Goal: Task Accomplishment & Management: Manage account settings

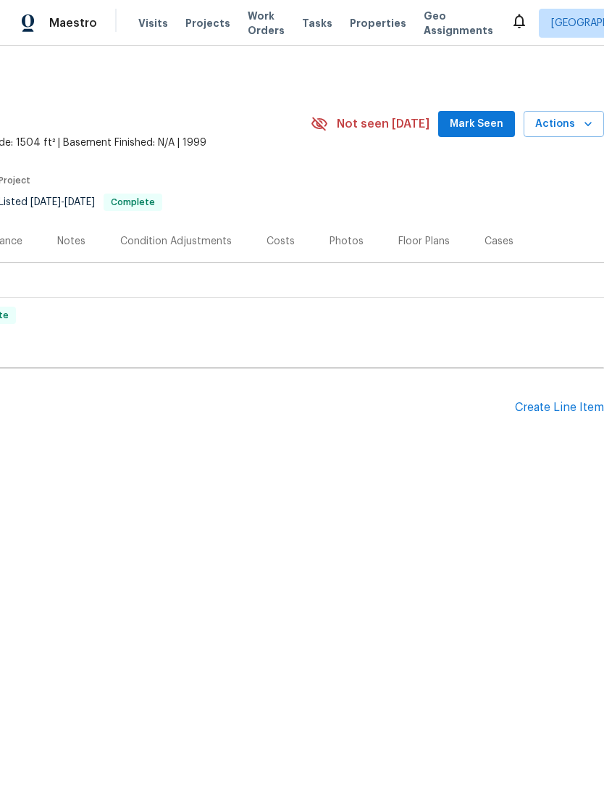
click at [557, 412] on div "Create Line Item" at bounding box center [559, 408] width 89 height 14
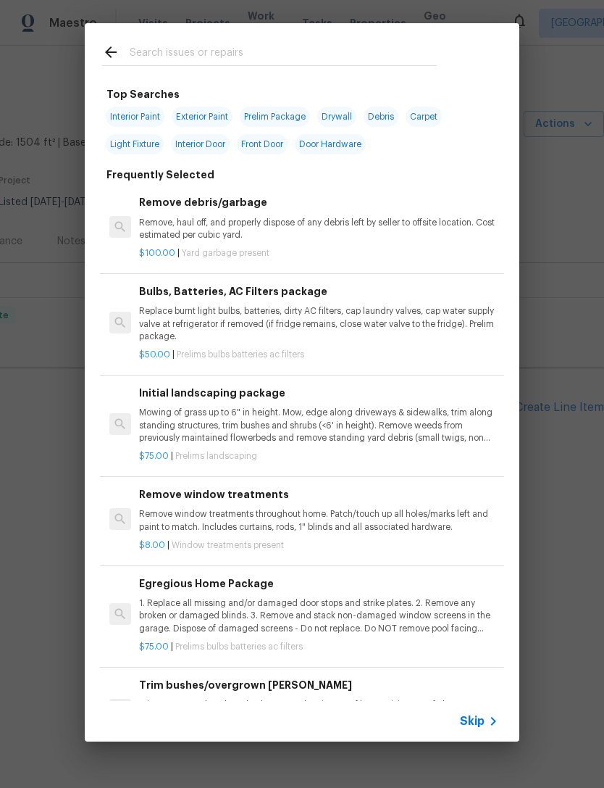
scroll to position [0, 214]
click at [488, 724] on icon at bounding box center [493, 720] width 17 height 17
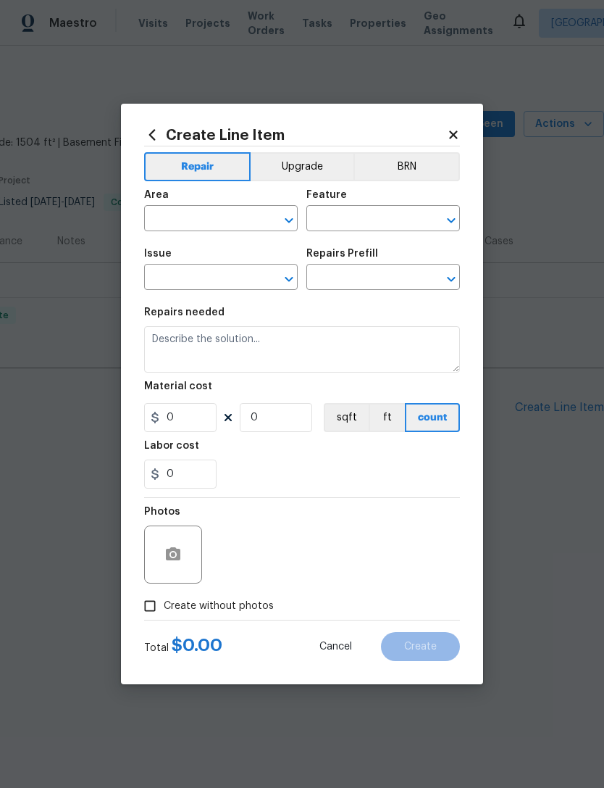
click at [176, 217] on input "text" at bounding box center [200, 220] width 113 height 22
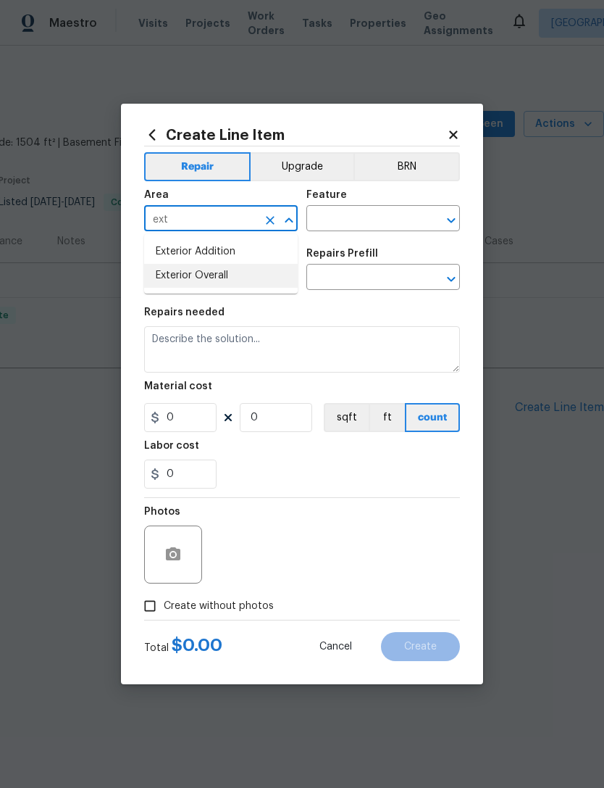
click at [168, 276] on li "Exterior Overall" at bounding box center [221, 276] width 154 height 24
type input "Exterior Overall"
click at [327, 218] on input "text" at bounding box center [363, 220] width 113 height 22
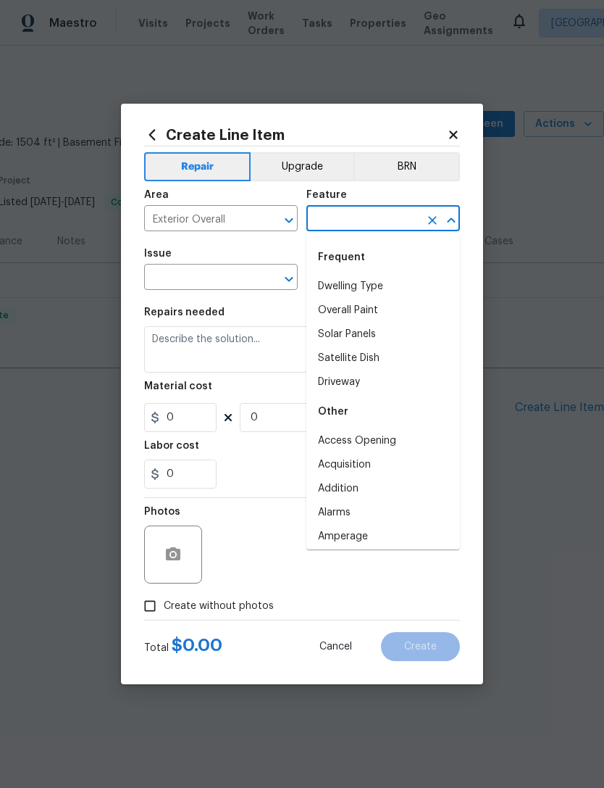
click at [163, 280] on input "text" at bounding box center [200, 278] width 113 height 22
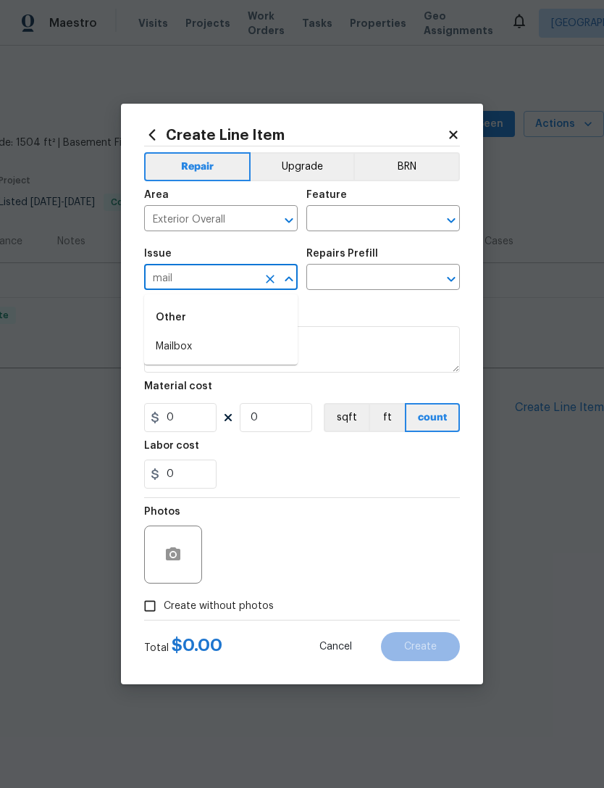
click at [169, 343] on li "Mailbox" at bounding box center [221, 347] width 154 height 24
type input "Mailbox"
click at [401, 214] on input "text" at bounding box center [363, 220] width 113 height 22
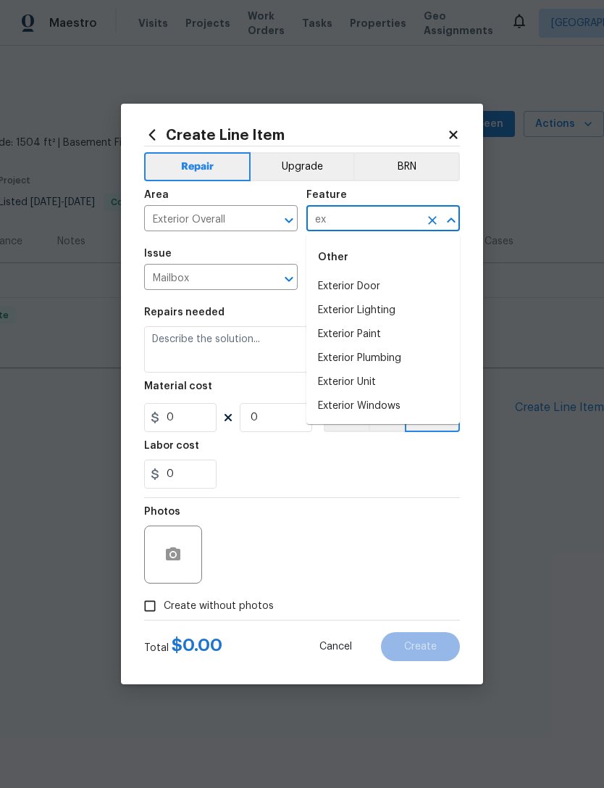
type input "e"
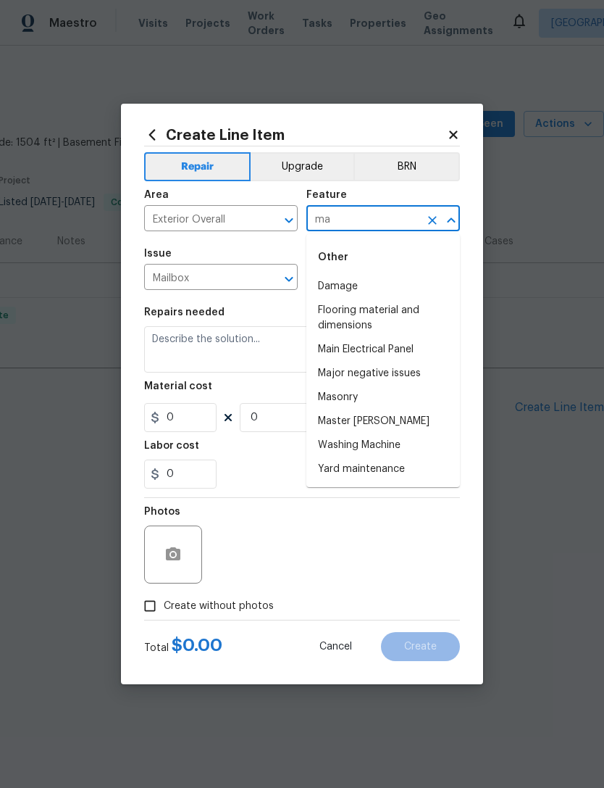
type input "m"
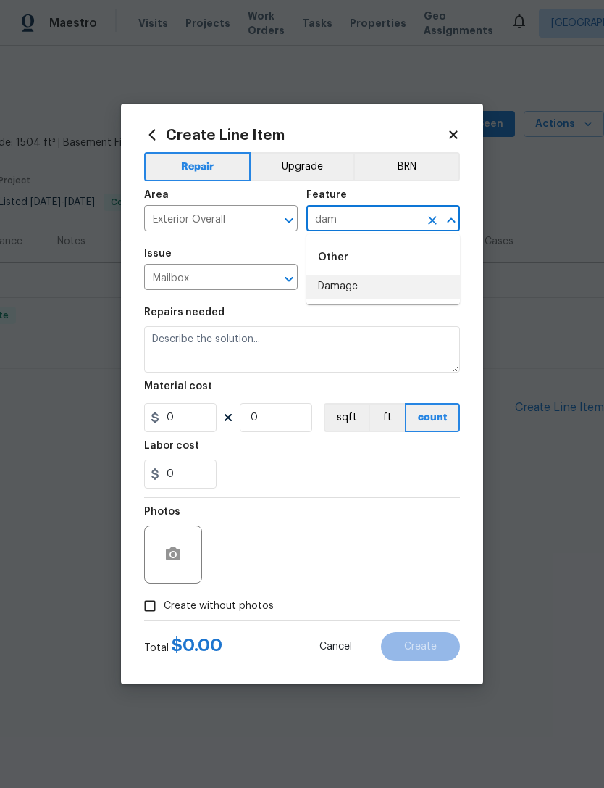
click at [369, 287] on li "Damage" at bounding box center [384, 287] width 154 height 24
type input "Damage"
click at [392, 282] on input "text" at bounding box center [363, 278] width 113 height 22
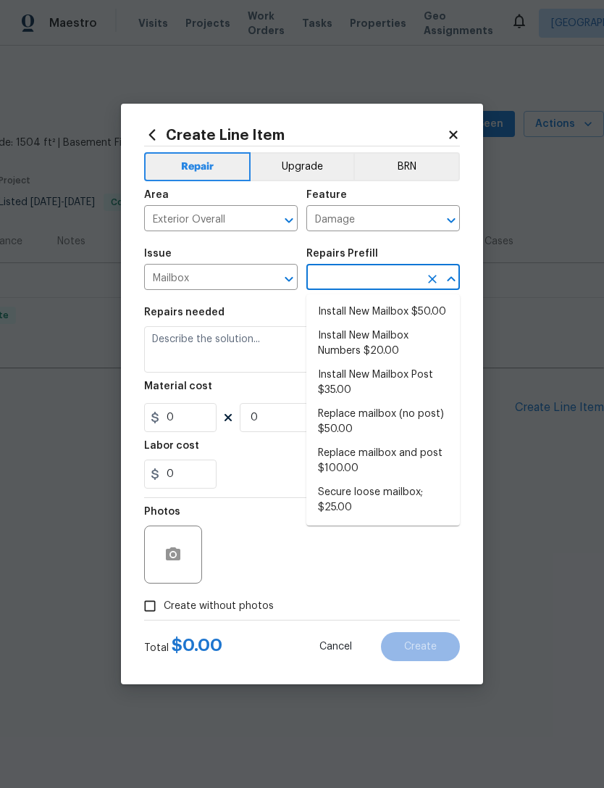
click at [423, 374] on li "Install New Mailbox Post $35.00" at bounding box center [384, 382] width 154 height 39
type input "Install New Mailbox Post $35.00"
type textarea "Remove the existing mailbox post and prep the area for a new post. Install a ne…"
type input "1"
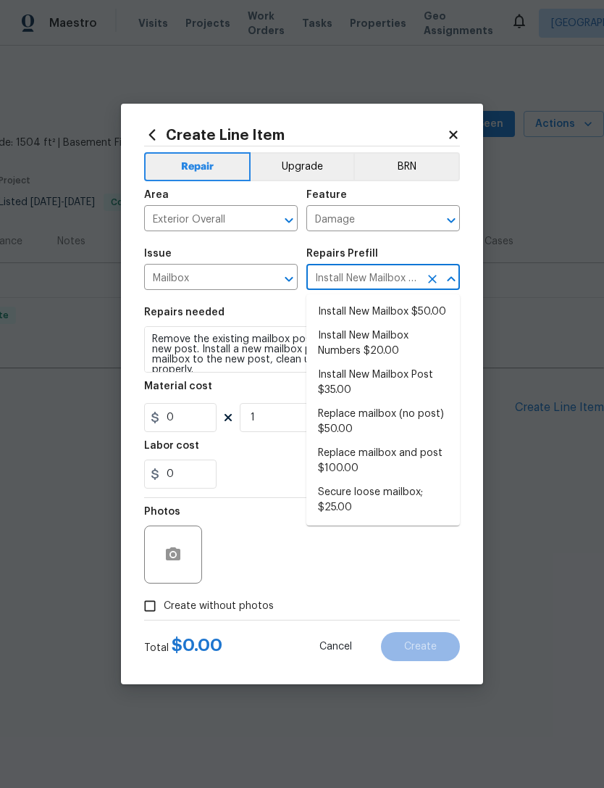
type input "35"
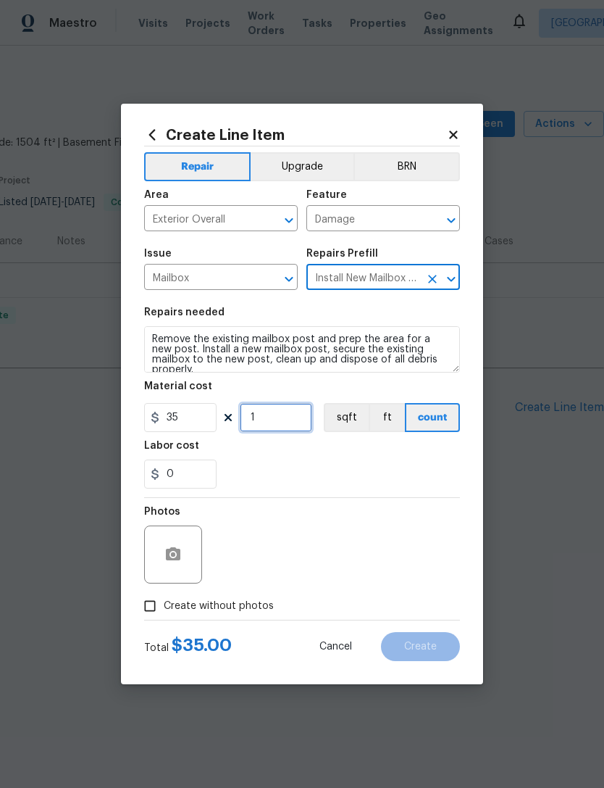
click at [286, 417] on input "1" at bounding box center [276, 417] width 72 height 29
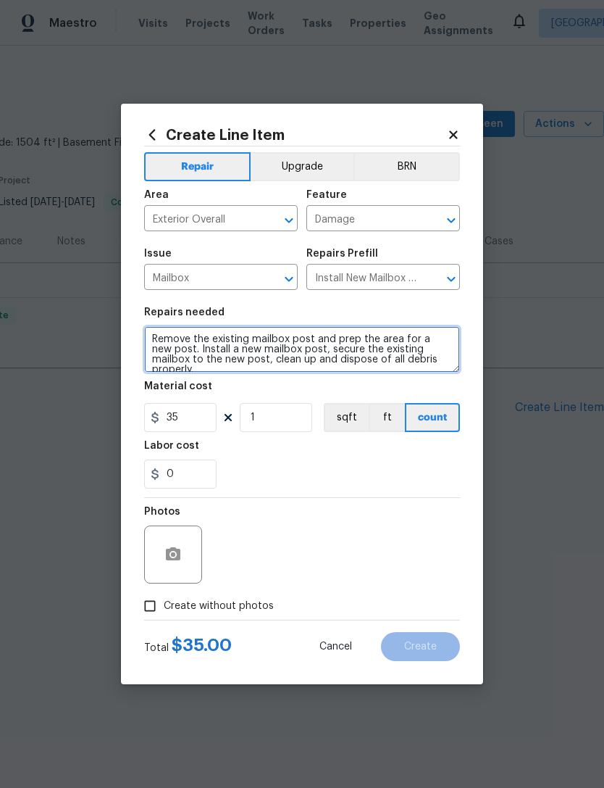
click at [163, 339] on textarea "Remove the existing mailbox post and prep the area for a new post. Install a ne…" at bounding box center [302, 349] width 316 height 46
click at [162, 339] on textarea "Remove the existing mailbox post and prep the area for a new post. Install a ne…" at bounding box center [302, 349] width 316 height 46
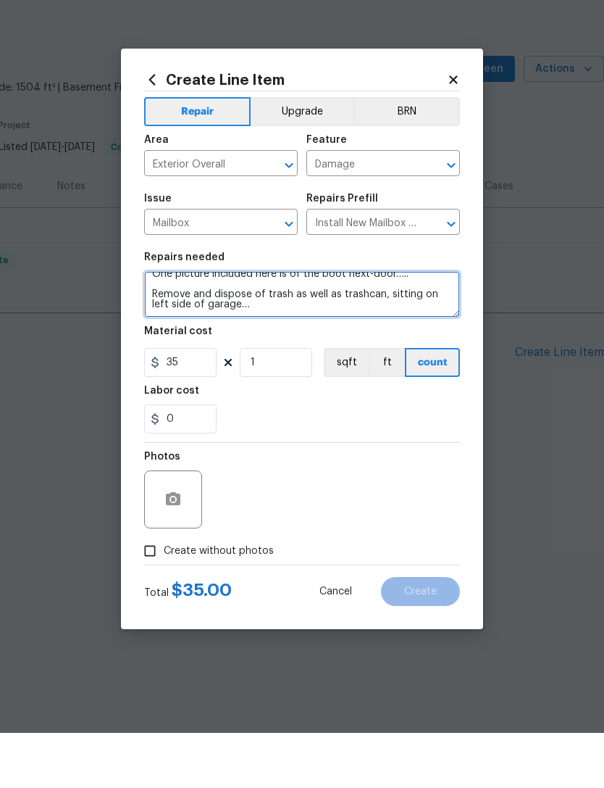
scroll to position [71, 0]
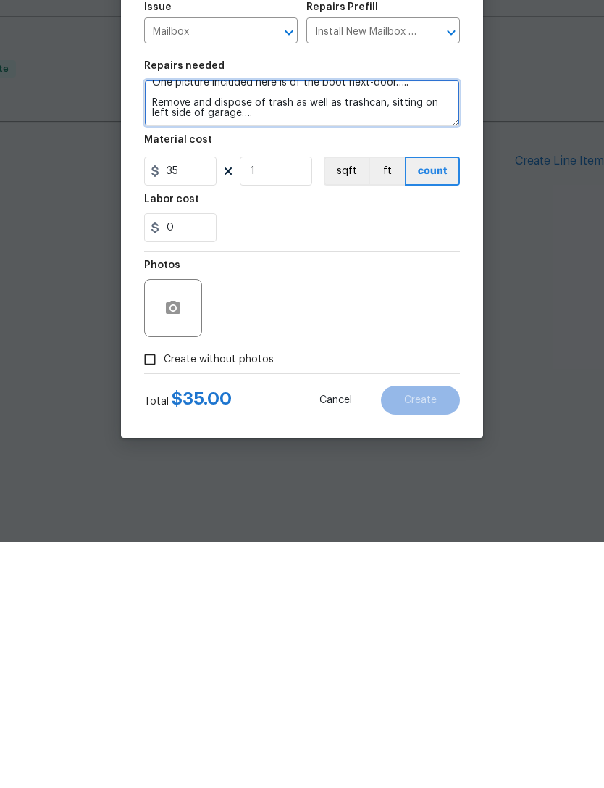
type textarea "Mailbox is down and broken at the ground. Look at mailbox next-door at 10606 an…"
click at [154, 592] on input "Create without photos" at bounding box center [150, 606] width 28 height 28
checkbox input "true"
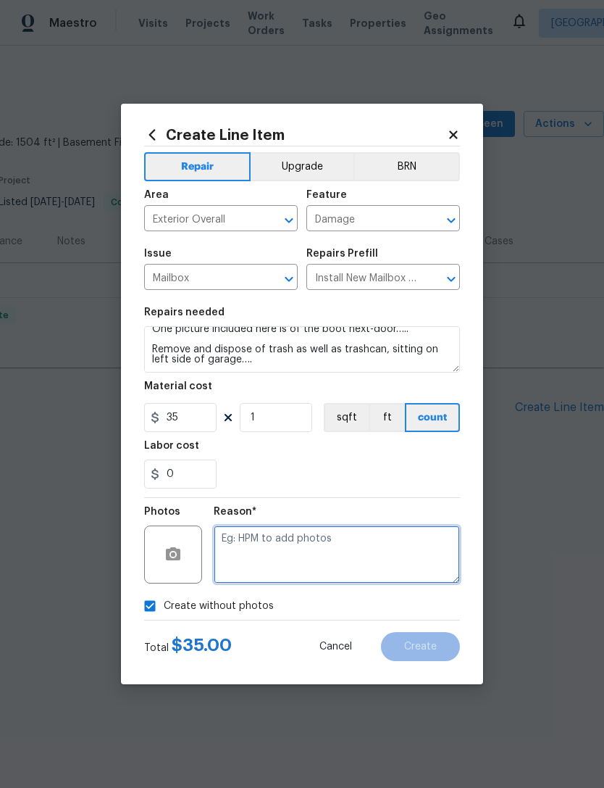
click at [244, 554] on textarea at bounding box center [337, 554] width 246 height 58
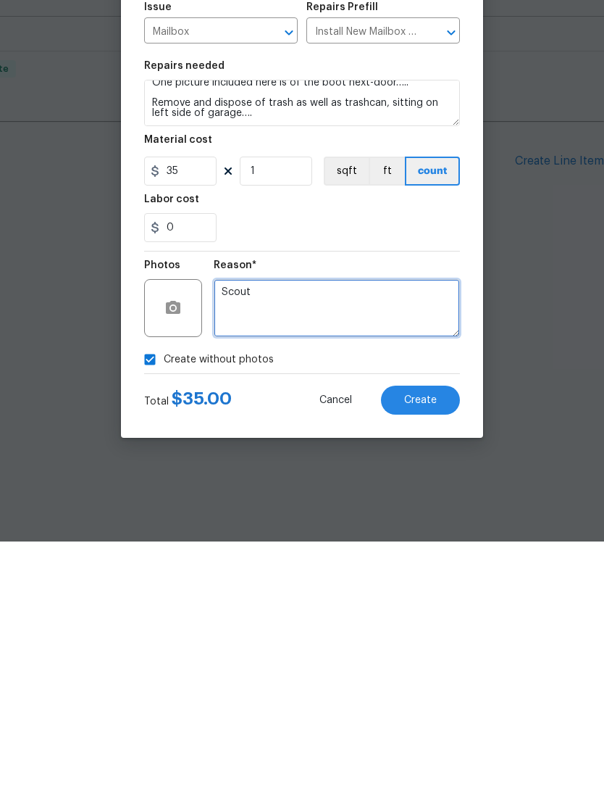
type textarea "Scout"
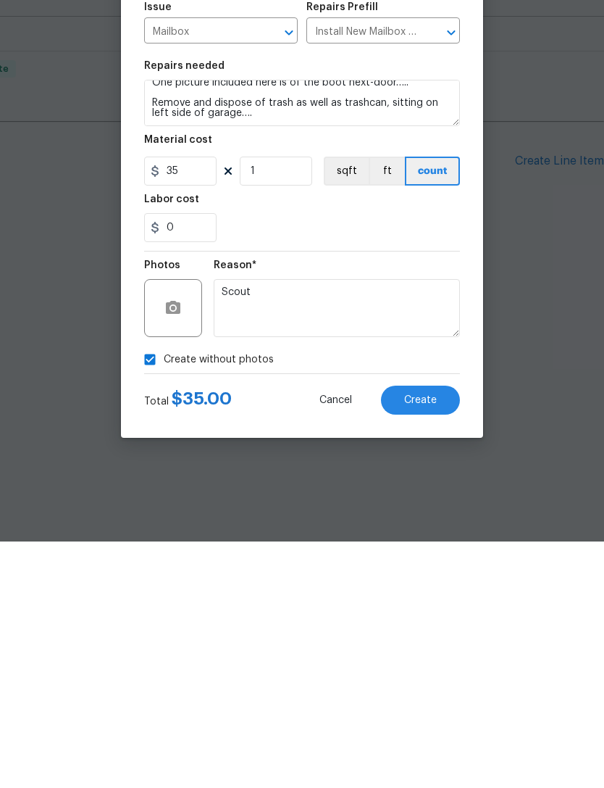
click at [429, 459] on div "0" at bounding box center [302, 473] width 316 height 29
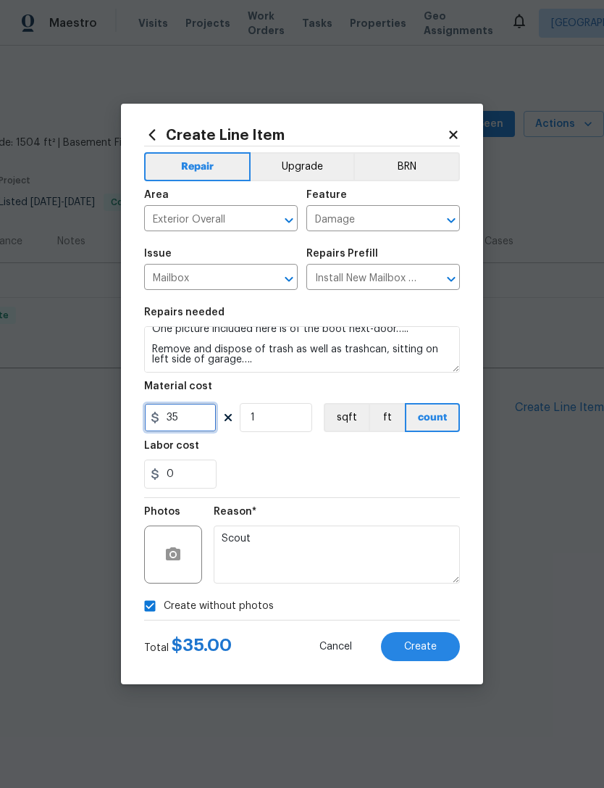
click at [188, 425] on input "35" at bounding box center [180, 417] width 72 height 29
click at [188, 424] on input "35" at bounding box center [180, 417] width 72 height 29
type input "150"
click at [433, 466] on div "0" at bounding box center [302, 473] width 316 height 29
click at [438, 654] on button "Create" at bounding box center [420, 646] width 79 height 29
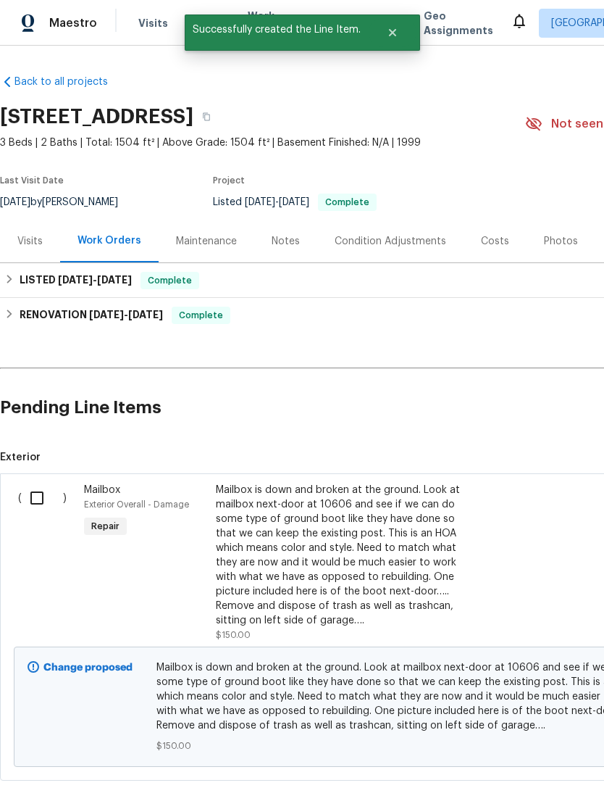
scroll to position [0, 0]
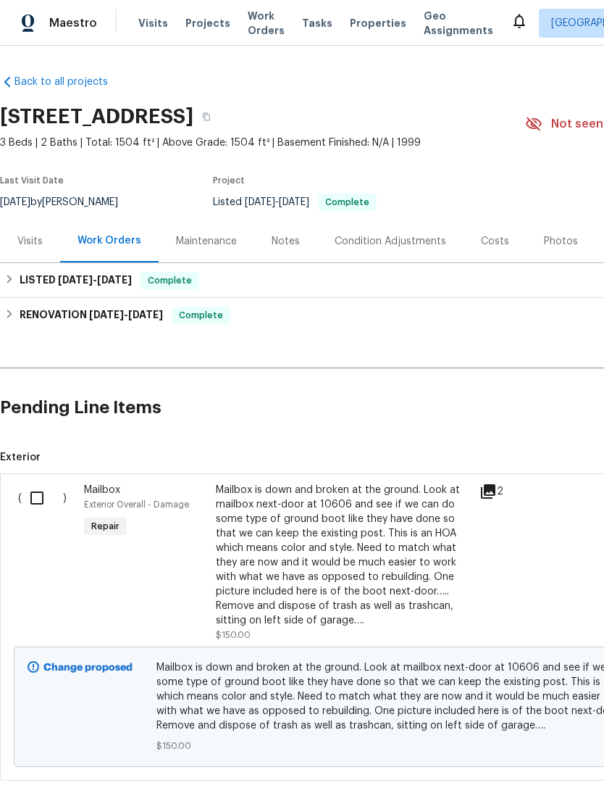
click at [44, 499] on input "checkbox" at bounding box center [42, 498] width 41 height 30
checkbox input "true"
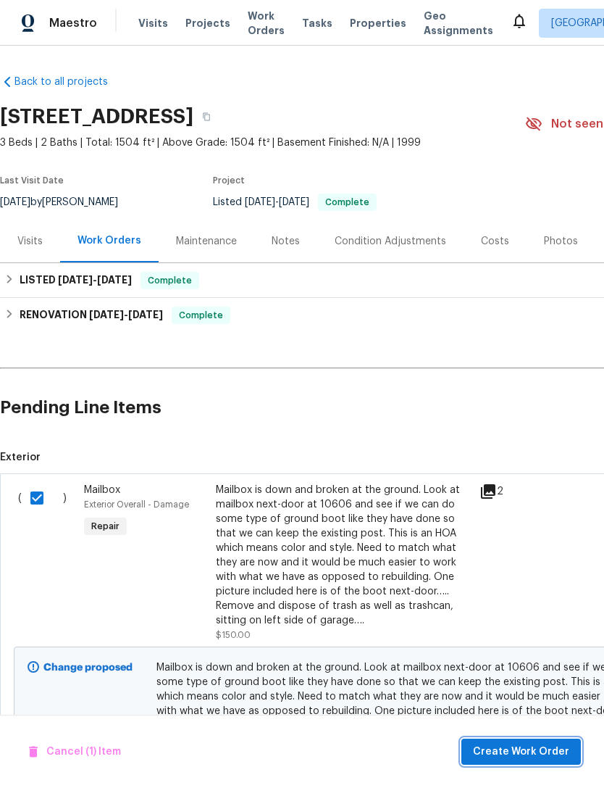
click at [541, 747] on span "Create Work Order" at bounding box center [521, 752] width 96 height 18
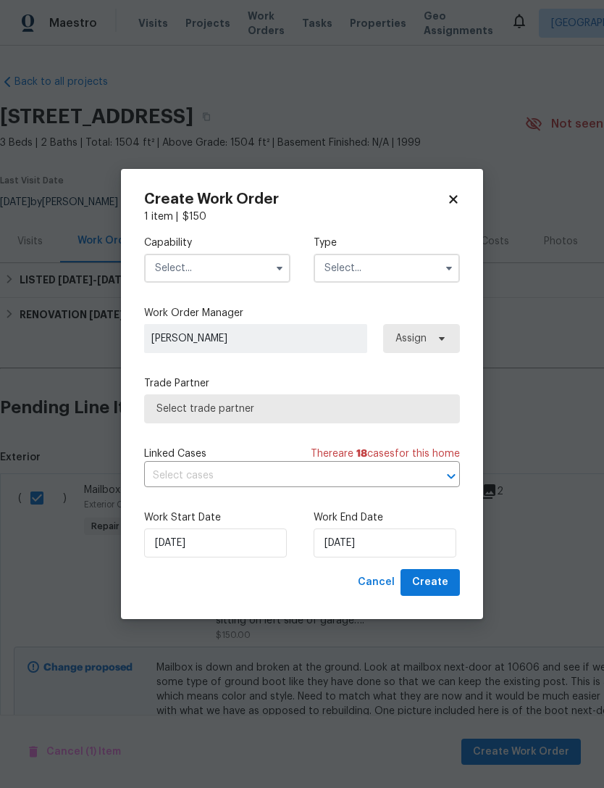
click at [175, 274] on input "text" at bounding box center [217, 268] width 146 height 29
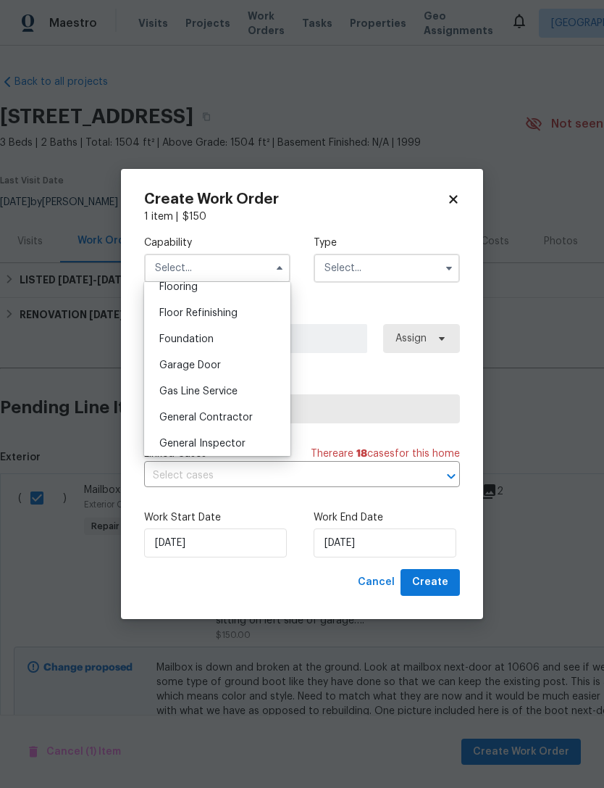
scroll to position [577, 0]
click at [178, 417] on span "General Contractor" at bounding box center [205, 414] width 93 height 10
type input "General Contractor"
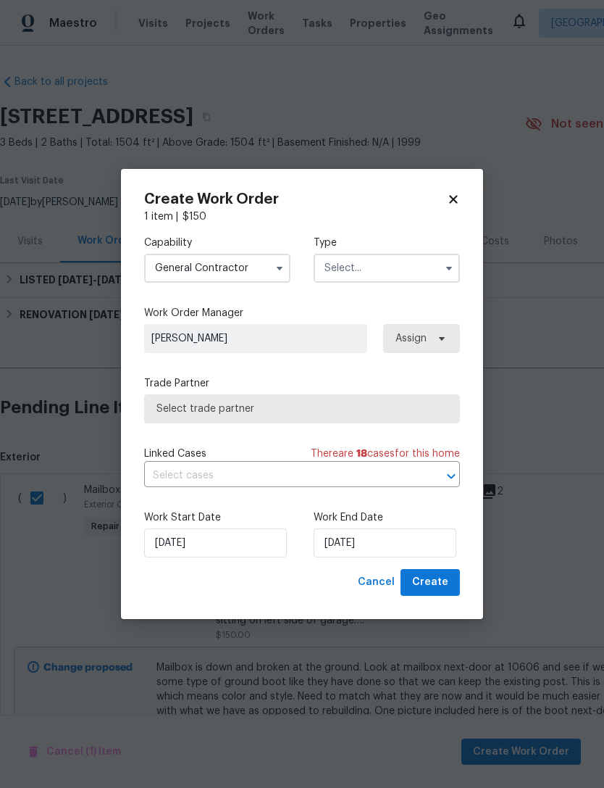
click at [345, 270] on input "text" at bounding box center [387, 268] width 146 height 29
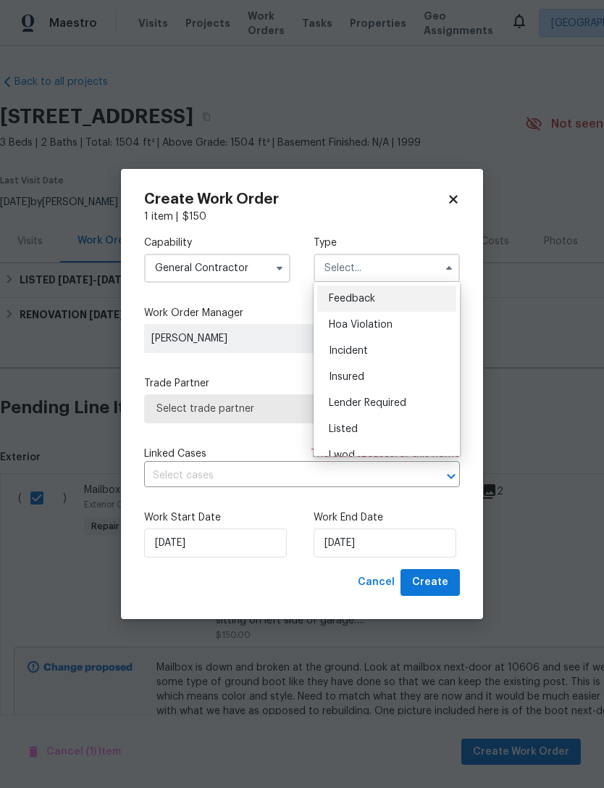
click at [335, 422] on div "Listed" at bounding box center [386, 429] width 139 height 26
type input "Listed"
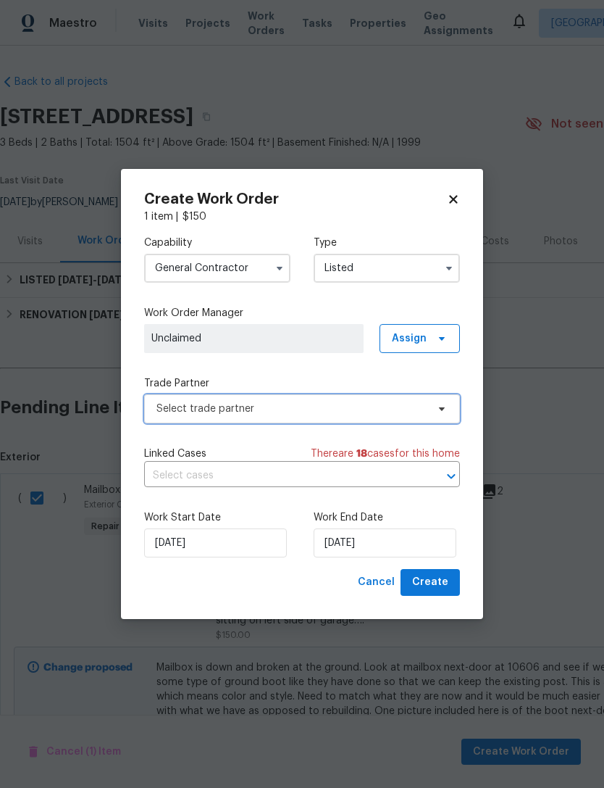
click at [162, 410] on span "Select trade partner" at bounding box center [292, 408] width 270 height 14
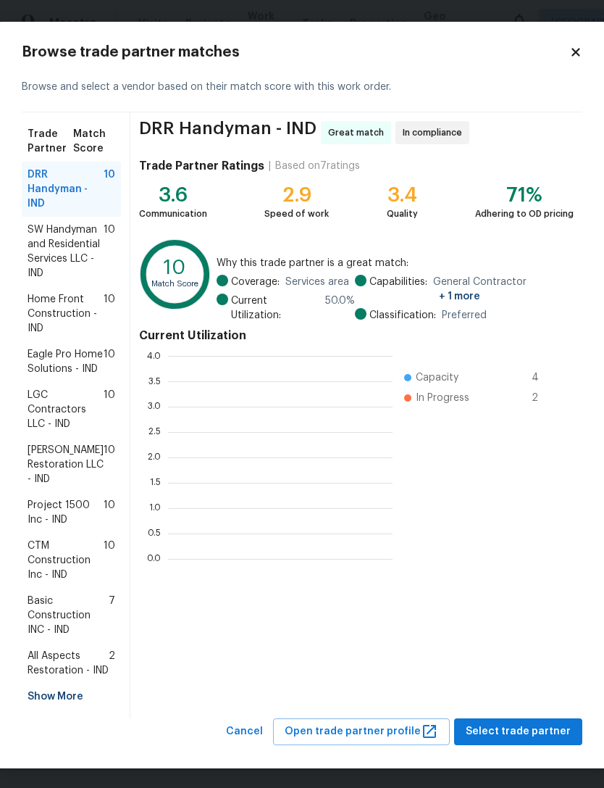
scroll to position [203, 225]
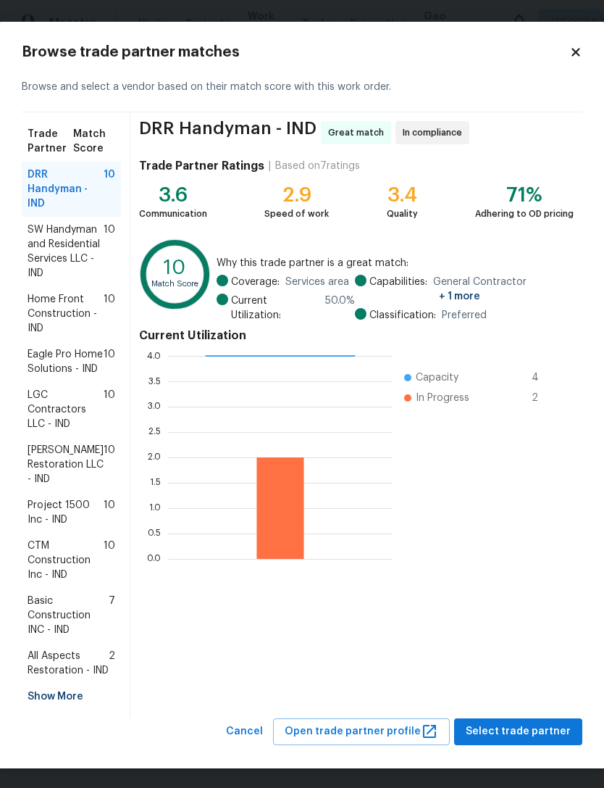
click at [57, 250] on span "SW Handyman and Residential Services LLC - IND" at bounding box center [66, 251] width 76 height 58
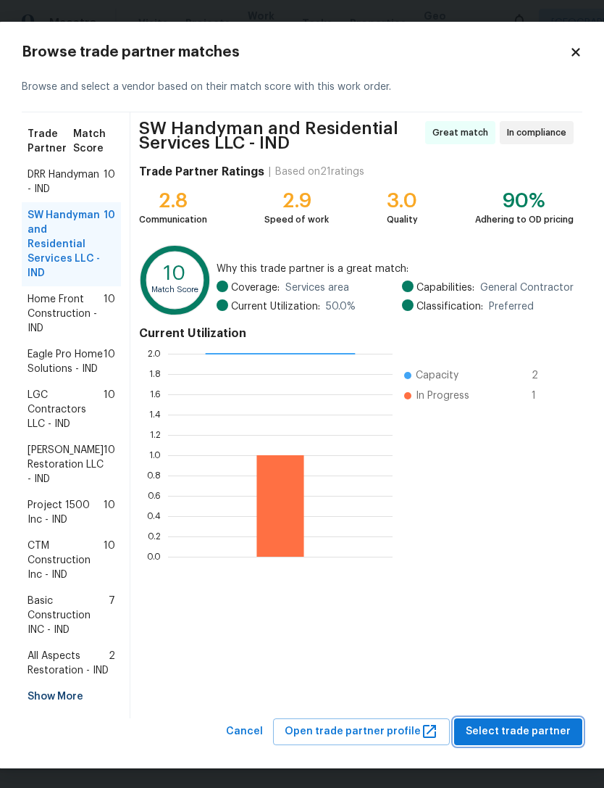
click at [528, 741] on span "Select trade partner" at bounding box center [518, 731] width 105 height 18
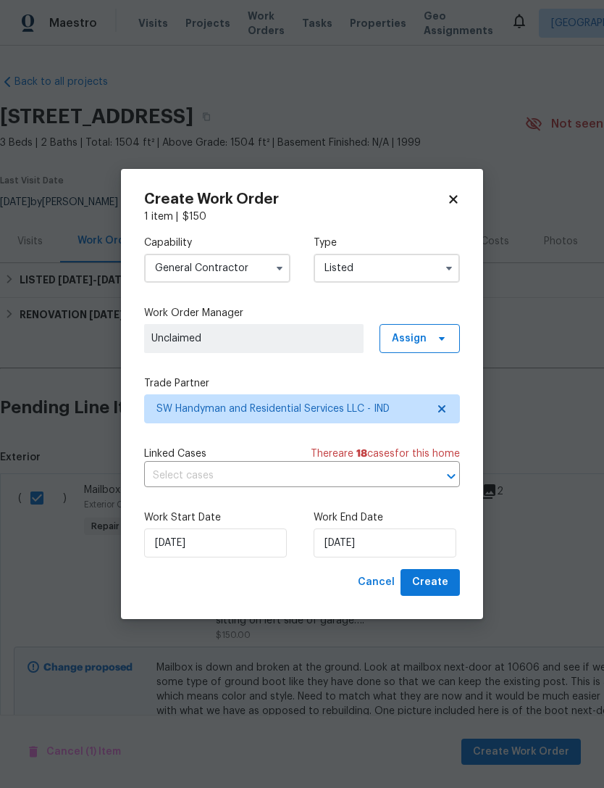
click at [164, 338] on span "Unclaimed" at bounding box center [253, 338] width 205 height 14
click at [433, 329] on span "Assign" at bounding box center [420, 338] width 80 height 29
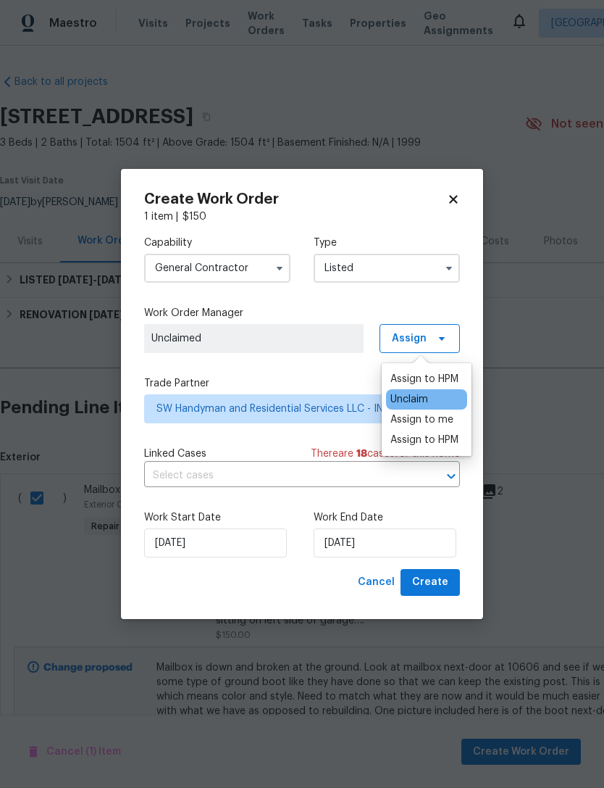
click at [460, 416] on div "Assign to me" at bounding box center [426, 419] width 81 height 20
click at [448, 418] on div "Assign to me" at bounding box center [422, 419] width 63 height 14
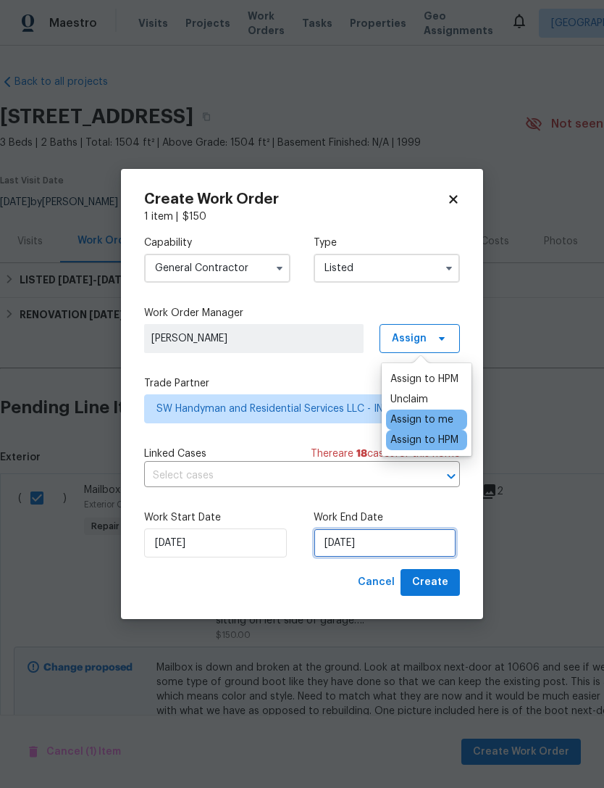
click at [426, 538] on input "[DATE]" at bounding box center [385, 542] width 143 height 29
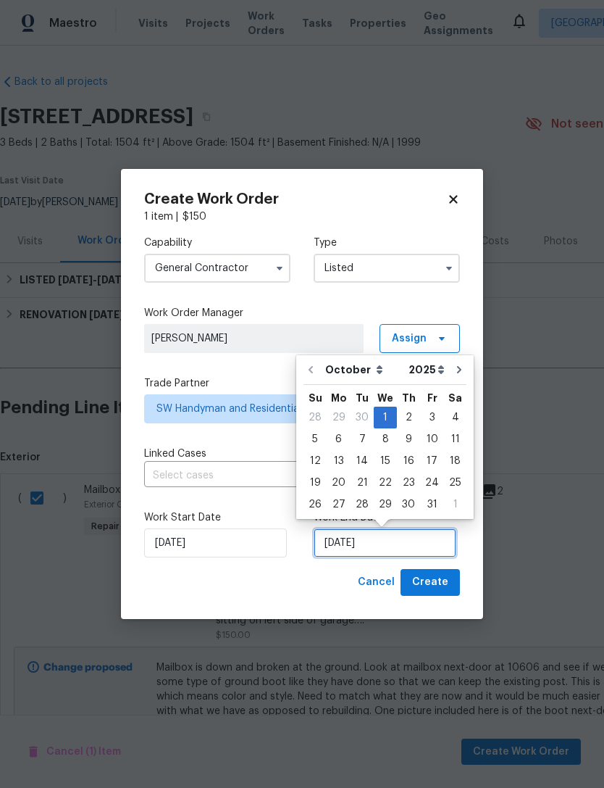
scroll to position [27, 0]
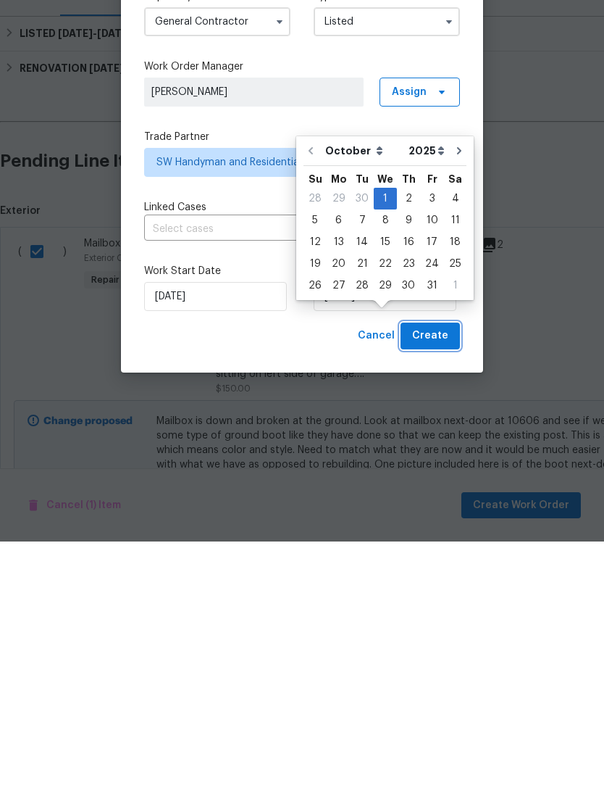
click at [446, 573] on span "Create" at bounding box center [430, 582] width 36 height 18
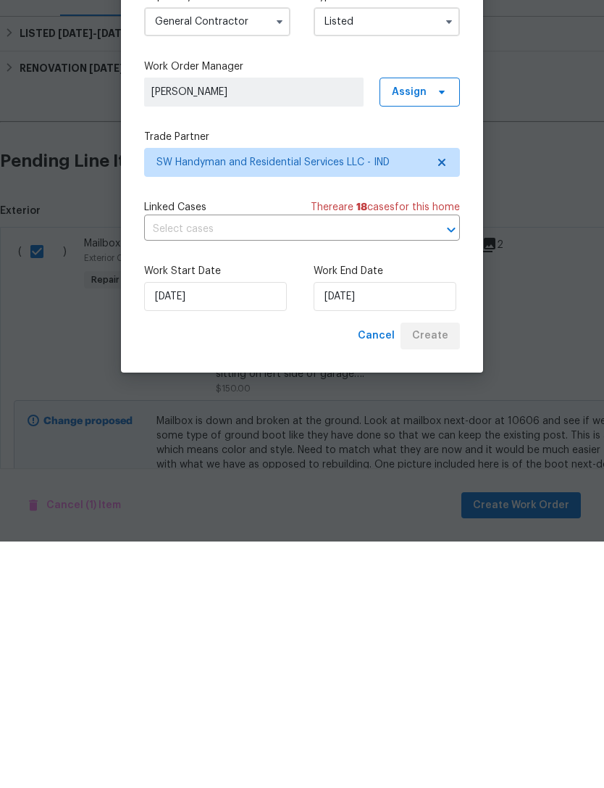
scroll to position [46, 0]
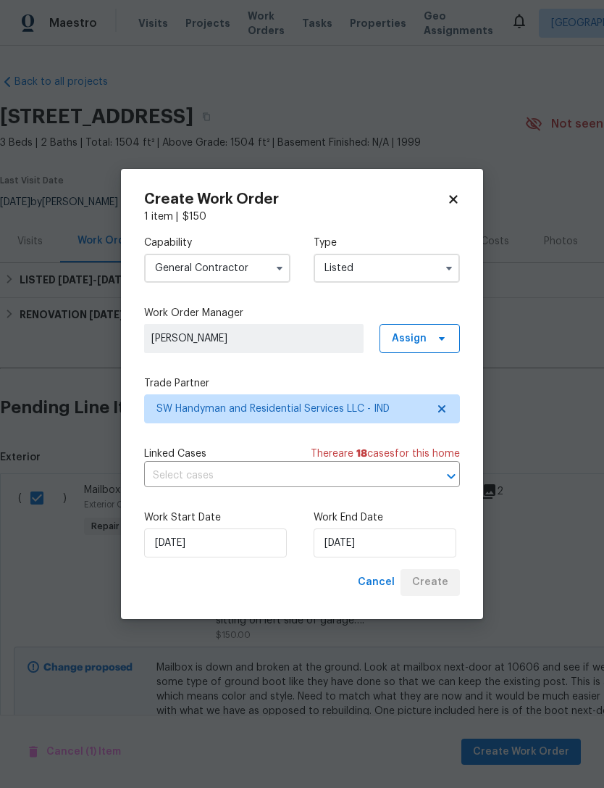
checkbox input "false"
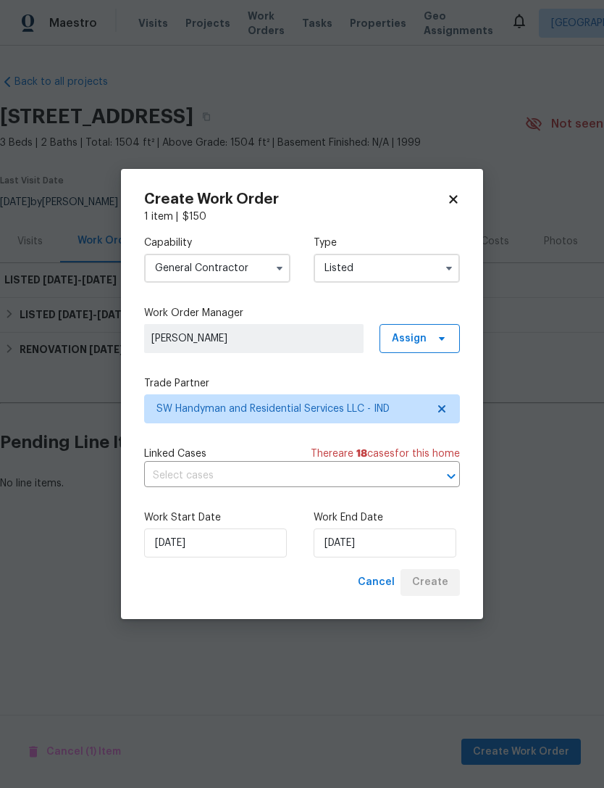
scroll to position [0, 0]
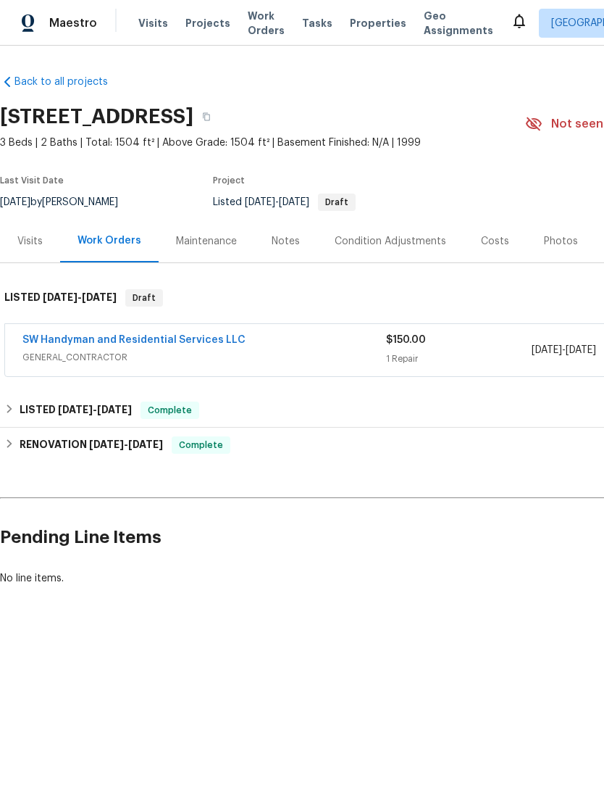
click at [56, 341] on link "SW Handyman and Residential Services LLC" at bounding box center [133, 340] width 223 height 10
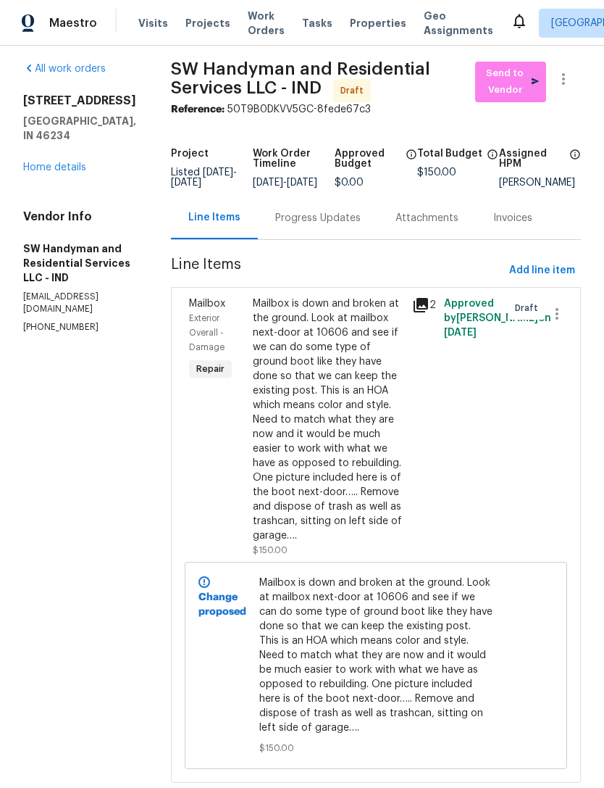
scroll to position [7, 0]
click at [518, 96] on span "Send to Vendor" at bounding box center [511, 82] width 57 height 33
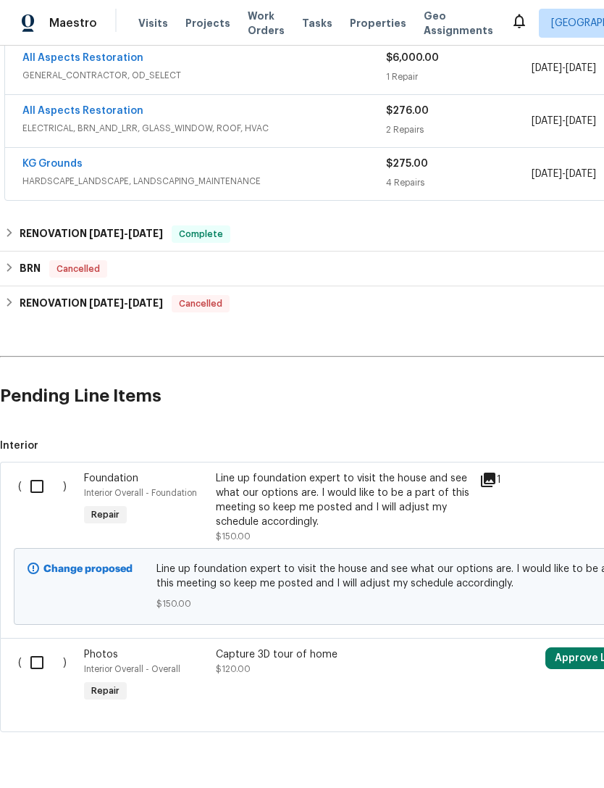
scroll to position [385, 0]
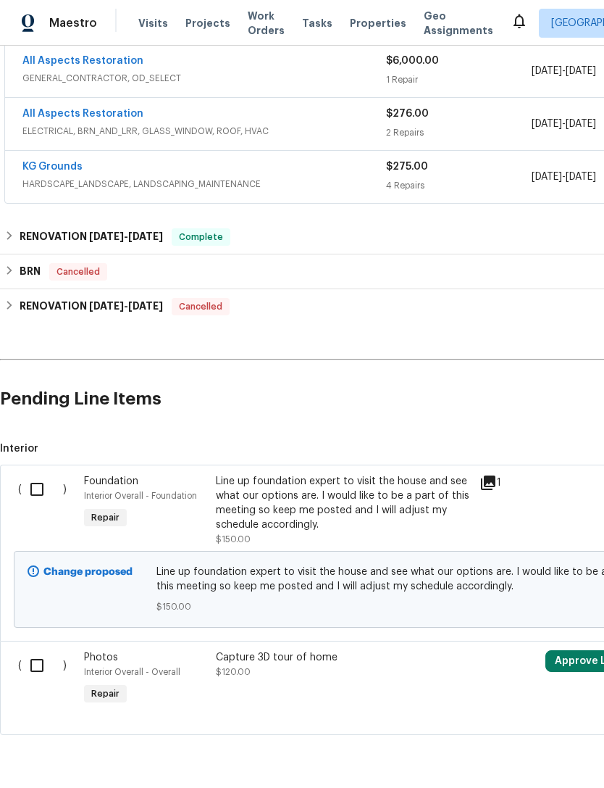
click at [36, 492] on input "checkbox" at bounding box center [42, 489] width 41 height 30
checkbox input "true"
click at [533, 754] on span "Create Work Order" at bounding box center [521, 752] width 96 height 18
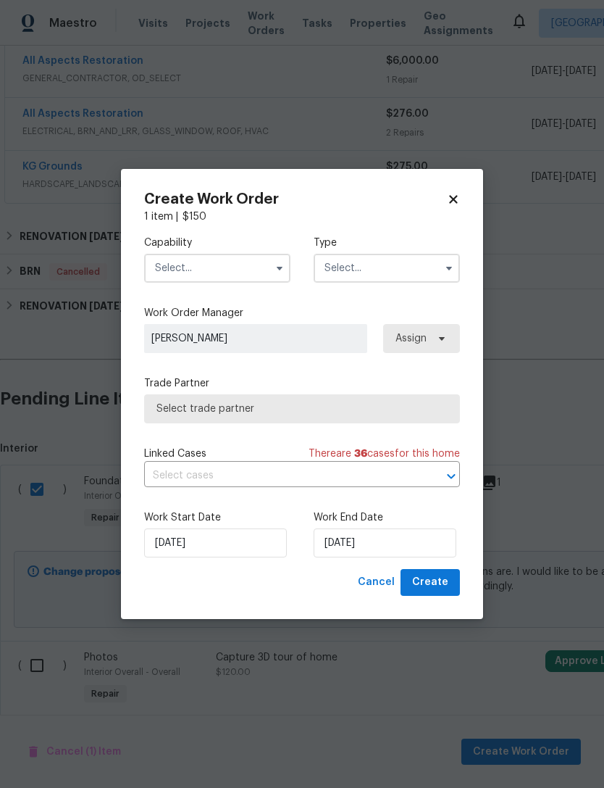
click at [169, 272] on input "text" at bounding box center [217, 268] width 146 height 29
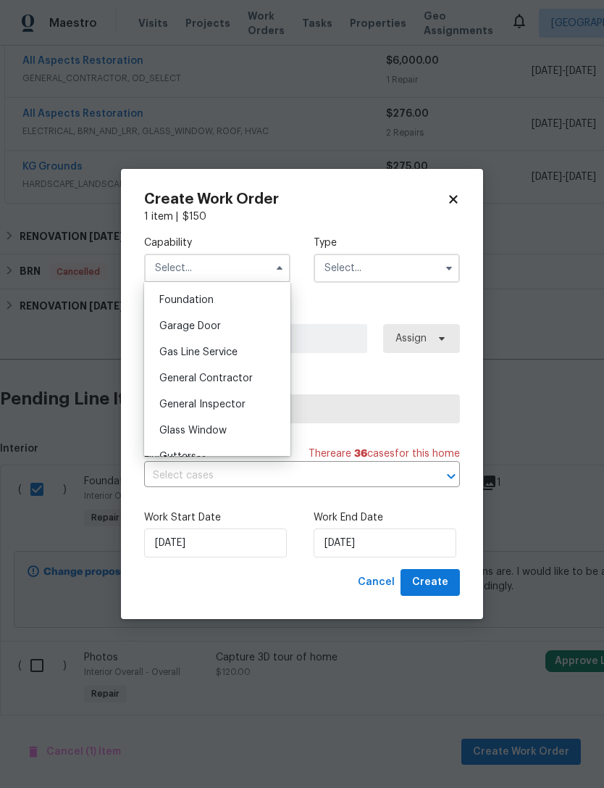
scroll to position [614, 0]
click at [166, 378] on span "General Contractor" at bounding box center [205, 377] width 93 height 10
type input "General Contractor"
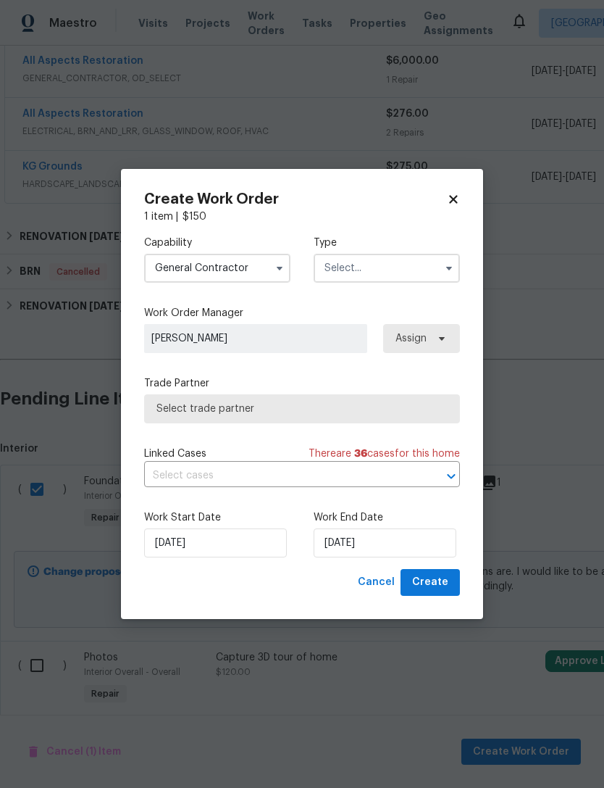
click at [334, 272] on input "text" at bounding box center [387, 268] width 146 height 29
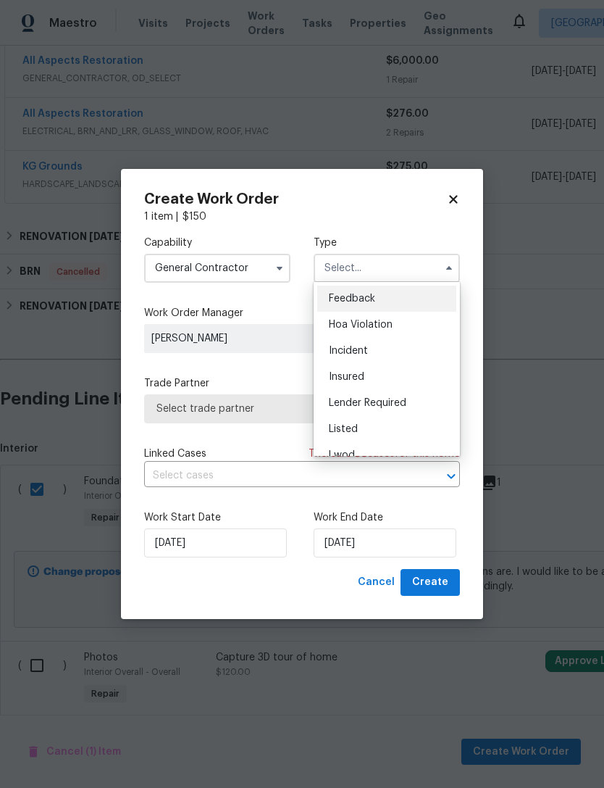
click at [328, 428] on div "Listed" at bounding box center [386, 429] width 139 height 26
type input "Listed"
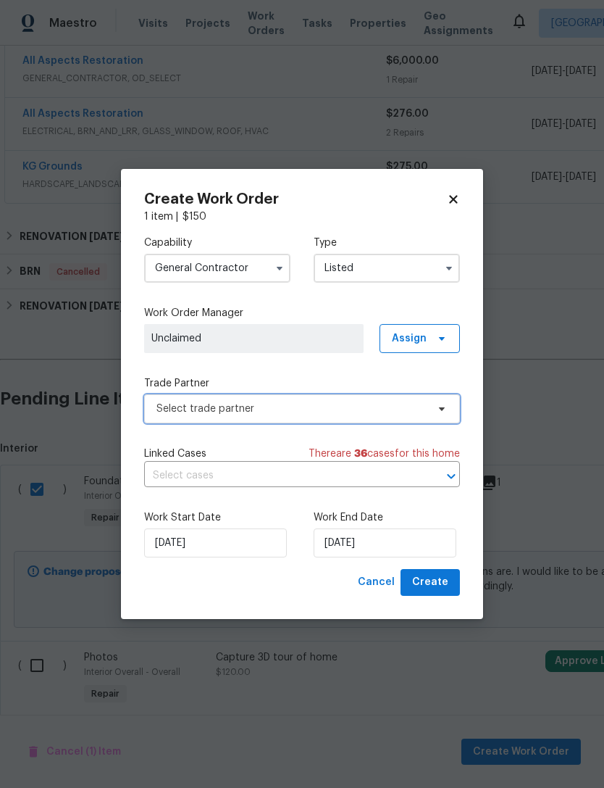
click at [162, 411] on span "Select trade partner" at bounding box center [292, 408] width 270 height 14
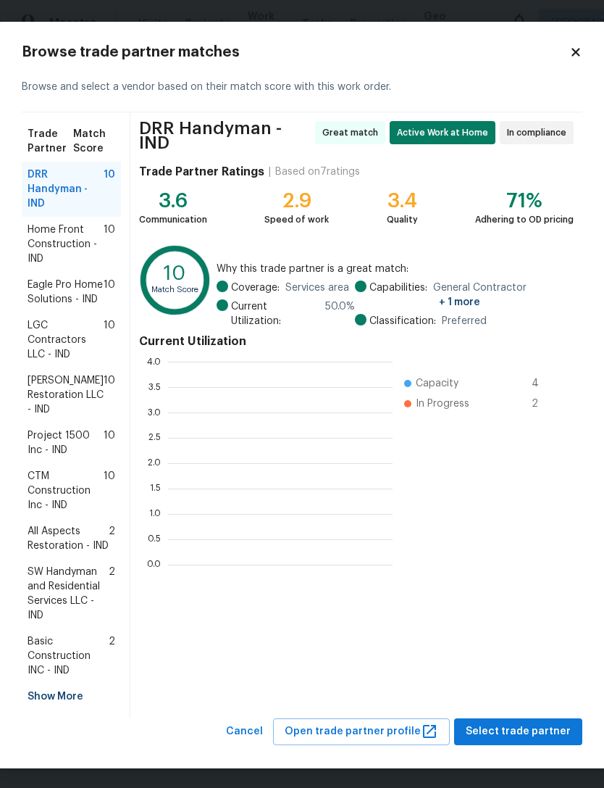
scroll to position [203, 225]
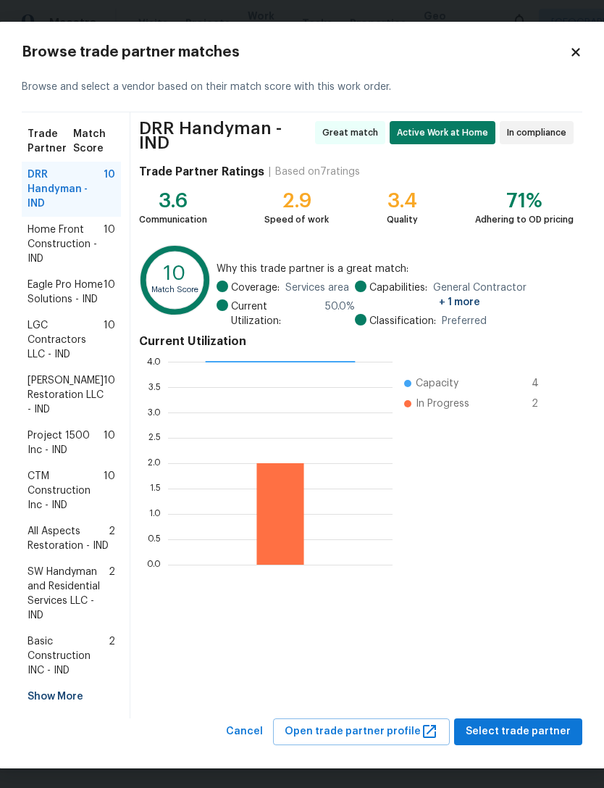
click at [41, 553] on span "All Aspects Restoration - IND" at bounding box center [68, 538] width 81 height 29
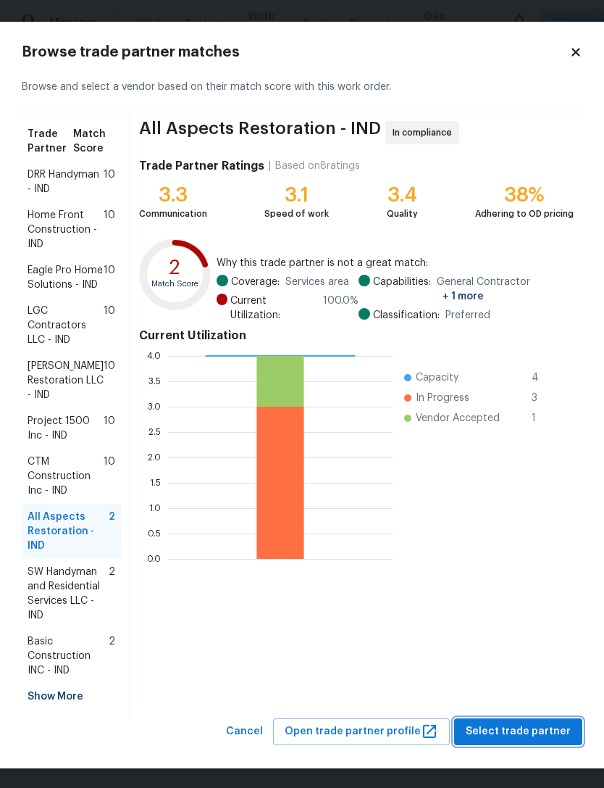
click at [535, 741] on span "Select trade partner" at bounding box center [518, 731] width 105 height 18
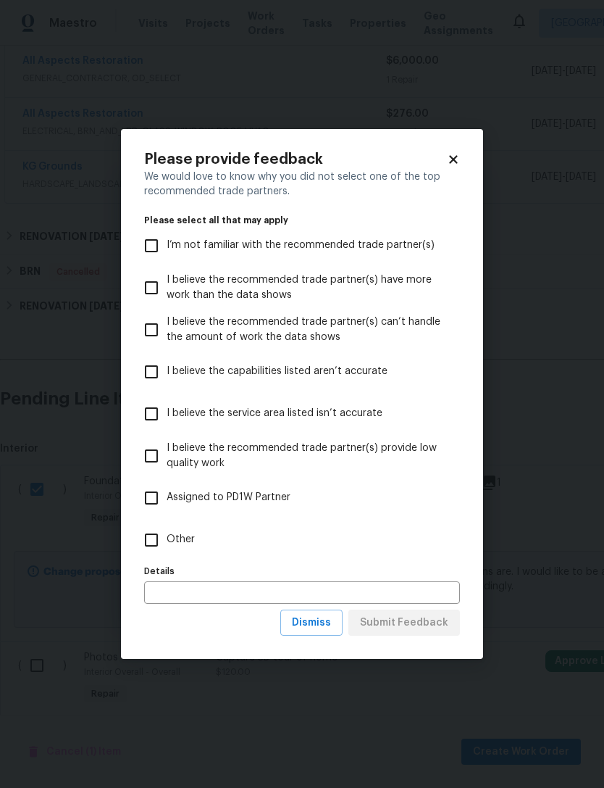
click at [149, 539] on input "Other" at bounding box center [151, 540] width 30 height 30
checkbox input "true"
click at [168, 591] on input "text" at bounding box center [302, 592] width 316 height 22
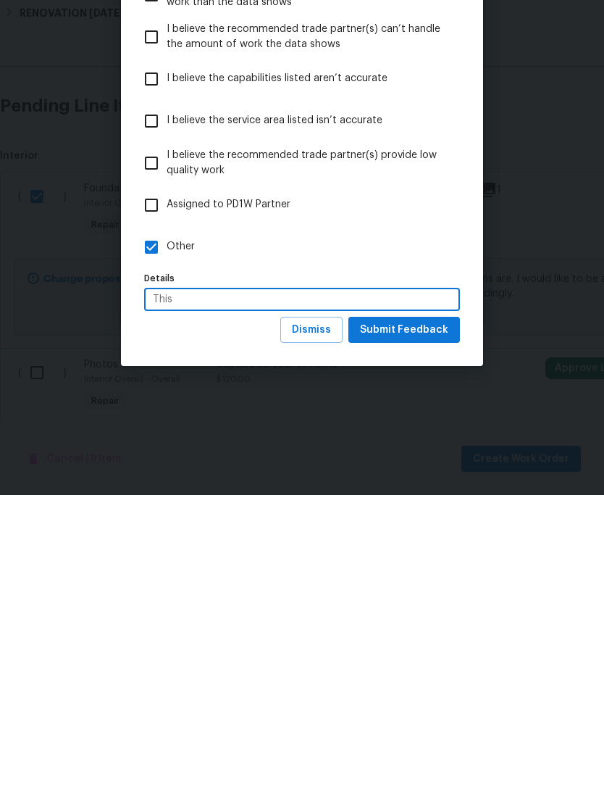
scroll to position [46, 0]
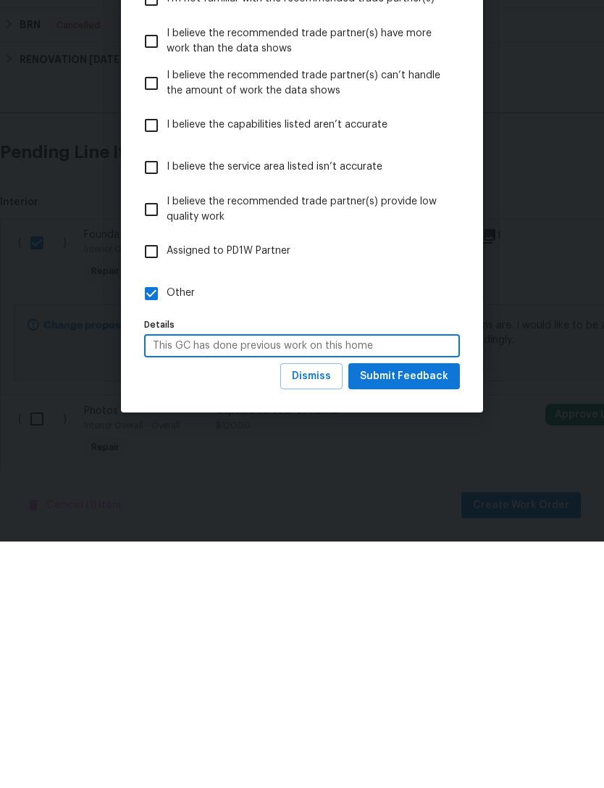
type input "This GC has done previous work on this home"
click at [438, 614] on span "Submit Feedback" at bounding box center [404, 623] width 88 height 18
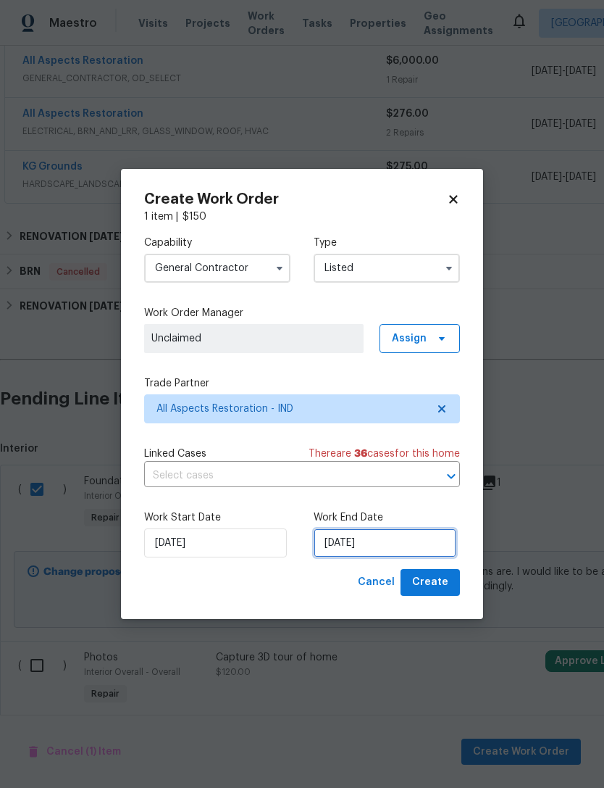
click at [406, 546] on input "[DATE]" at bounding box center [385, 542] width 143 height 29
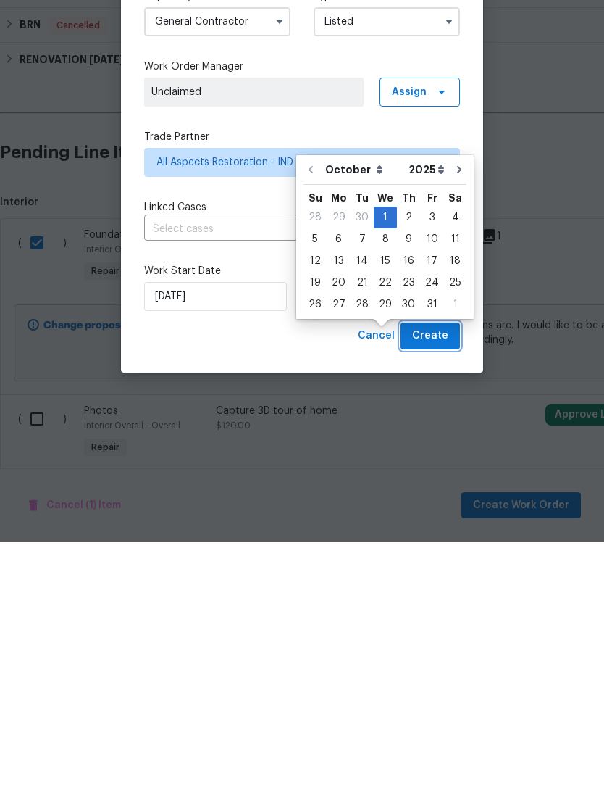
click at [421, 573] on span "Create" at bounding box center [430, 582] width 36 height 18
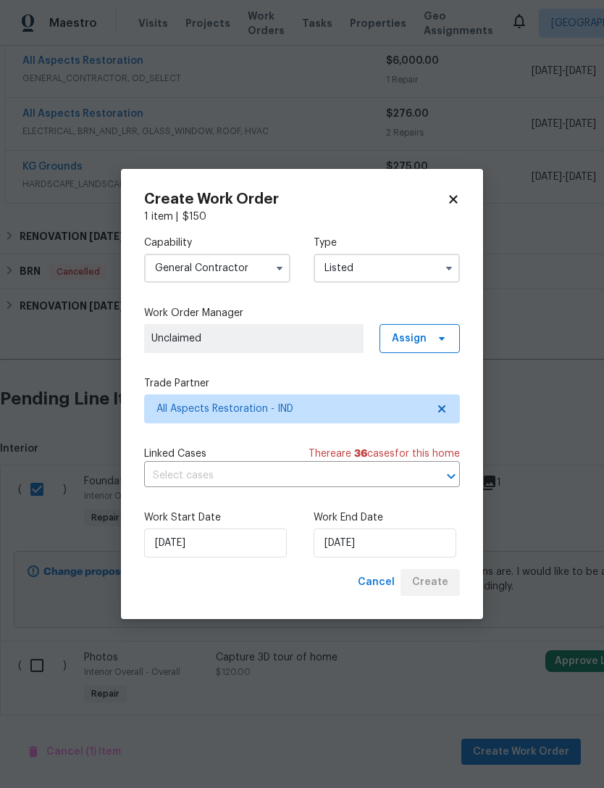
checkbox input "false"
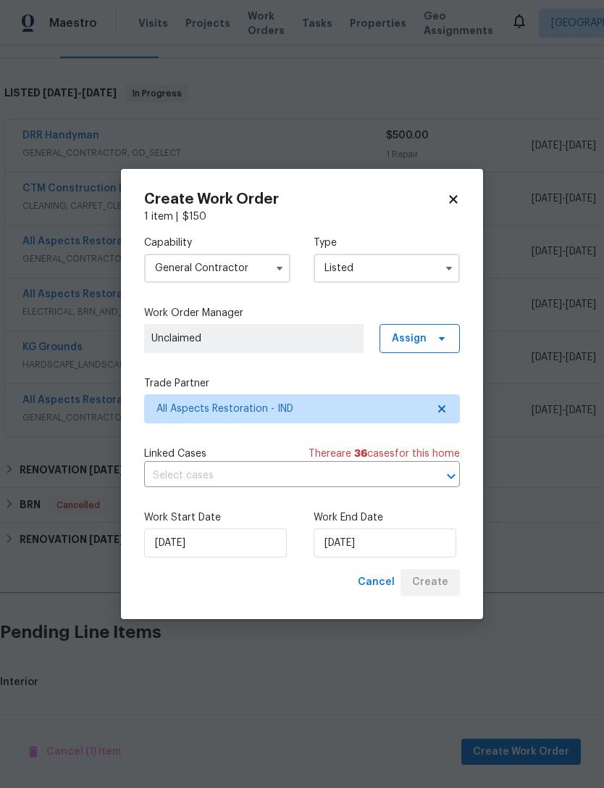
scroll to position [157, 0]
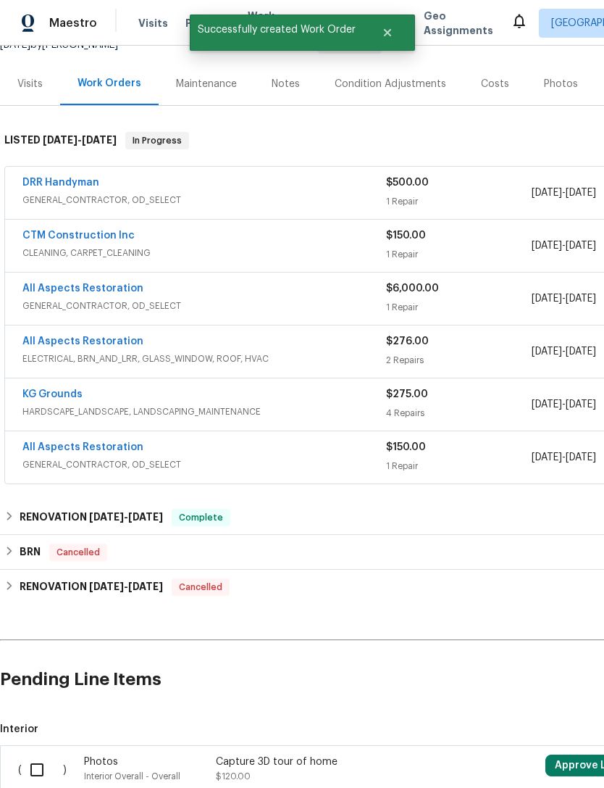
click at [171, 378] on div "KG Grounds HARDSCAPE_LANDSCAPE, LANDSCAPING_MAINTENANCE $275.00 4 Repairs 8/25/…" at bounding box center [409, 404] width 809 height 52
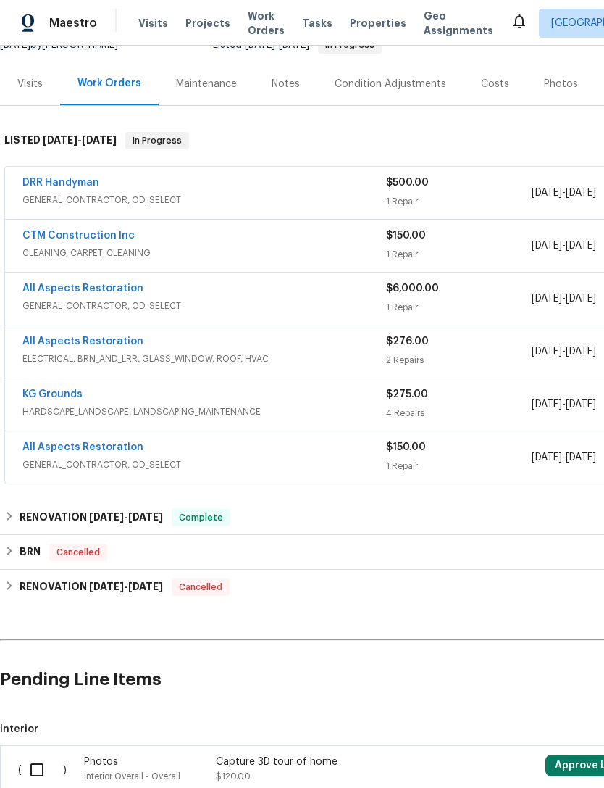
click at [58, 442] on link "All Aspects Restoration" at bounding box center [82, 447] width 121 height 10
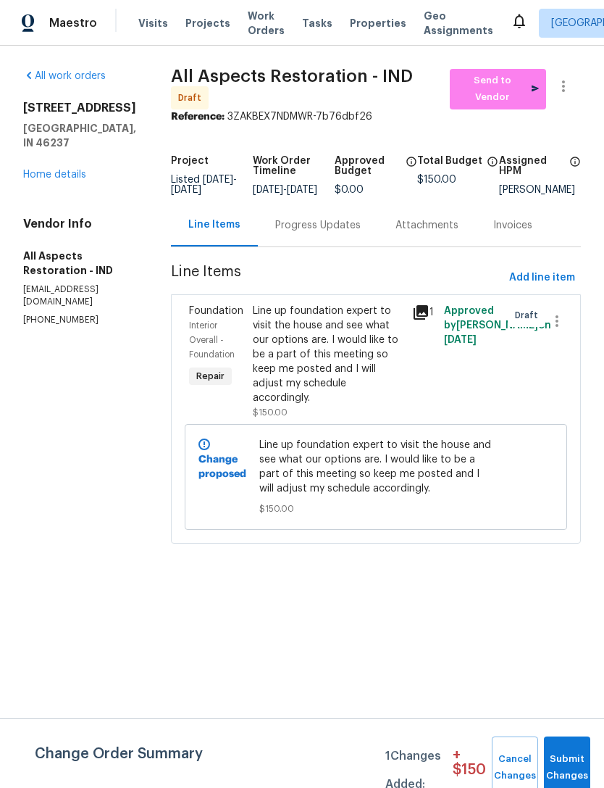
click at [367, 397] on div "Line up foundation expert to visit the house and see what our options are. I wo…" at bounding box center [328, 354] width 151 height 101
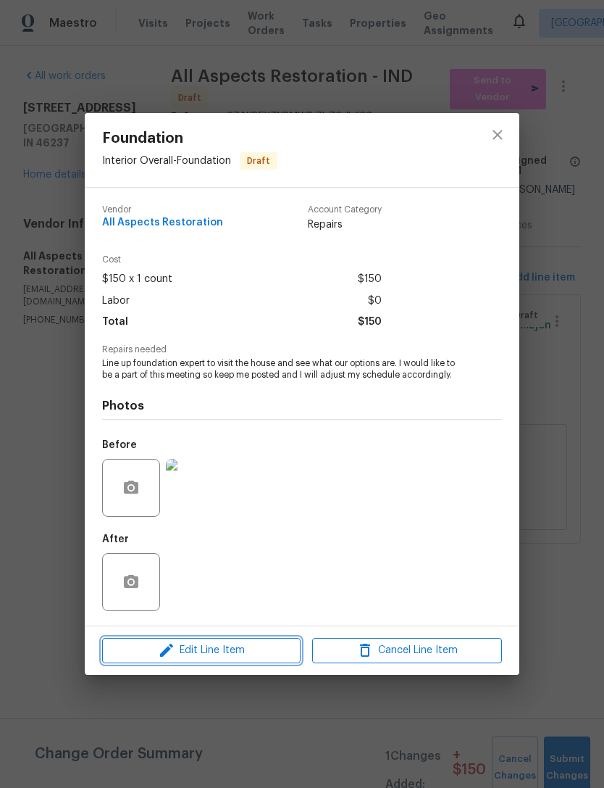
click at [162, 663] on button "Edit Line Item" at bounding box center [201, 650] width 199 height 25
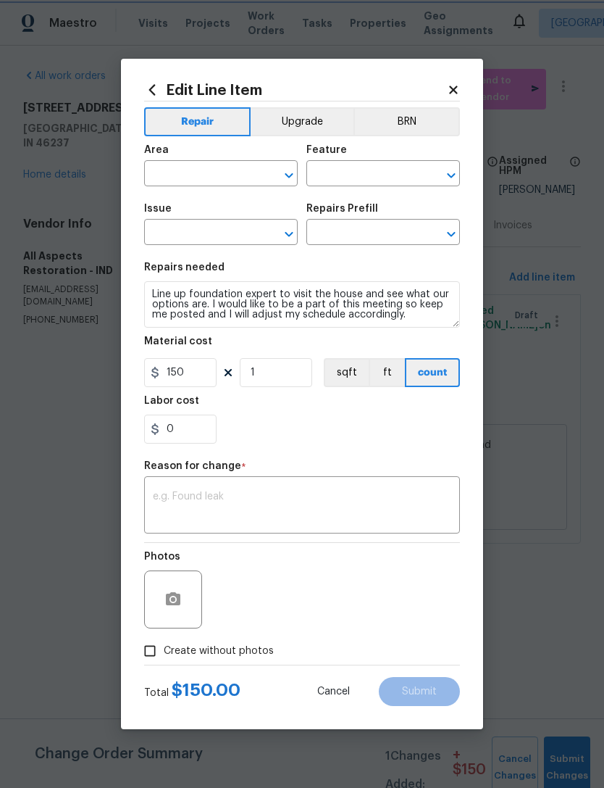
type input "Interior Overall"
type input "Foundation"
type input "Add a Task $1.00"
click at [458, 87] on icon at bounding box center [453, 89] width 13 height 13
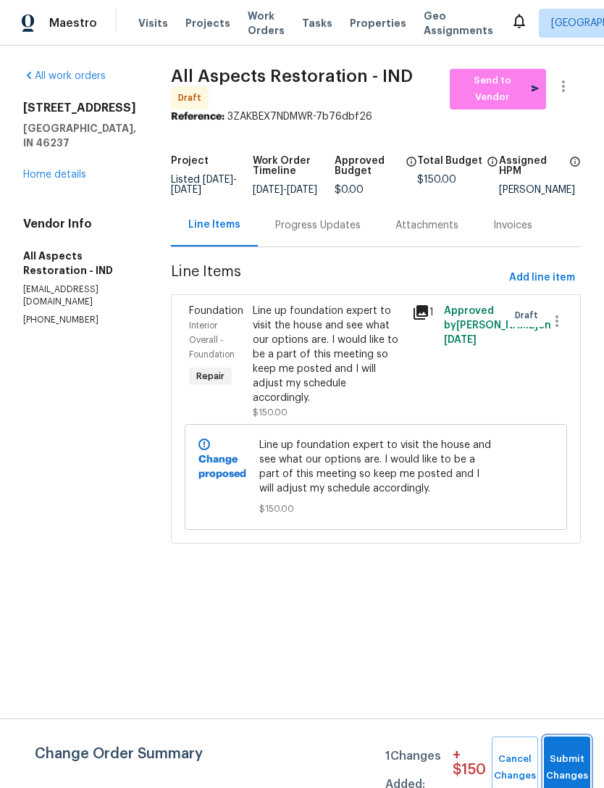
click at [572, 763] on button "Submit Changes" at bounding box center [567, 767] width 46 height 62
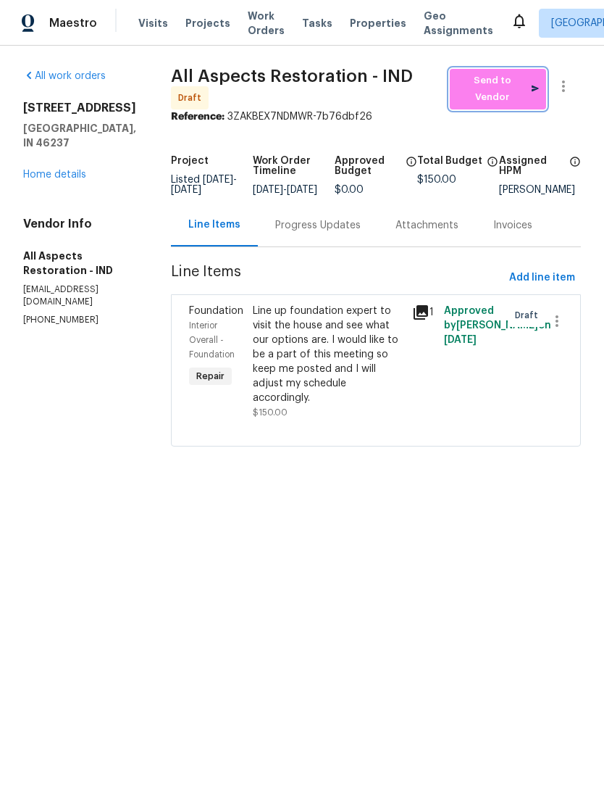
click at [506, 84] on span "Send to Vendor" at bounding box center [498, 88] width 82 height 33
